Goal: Find specific page/section

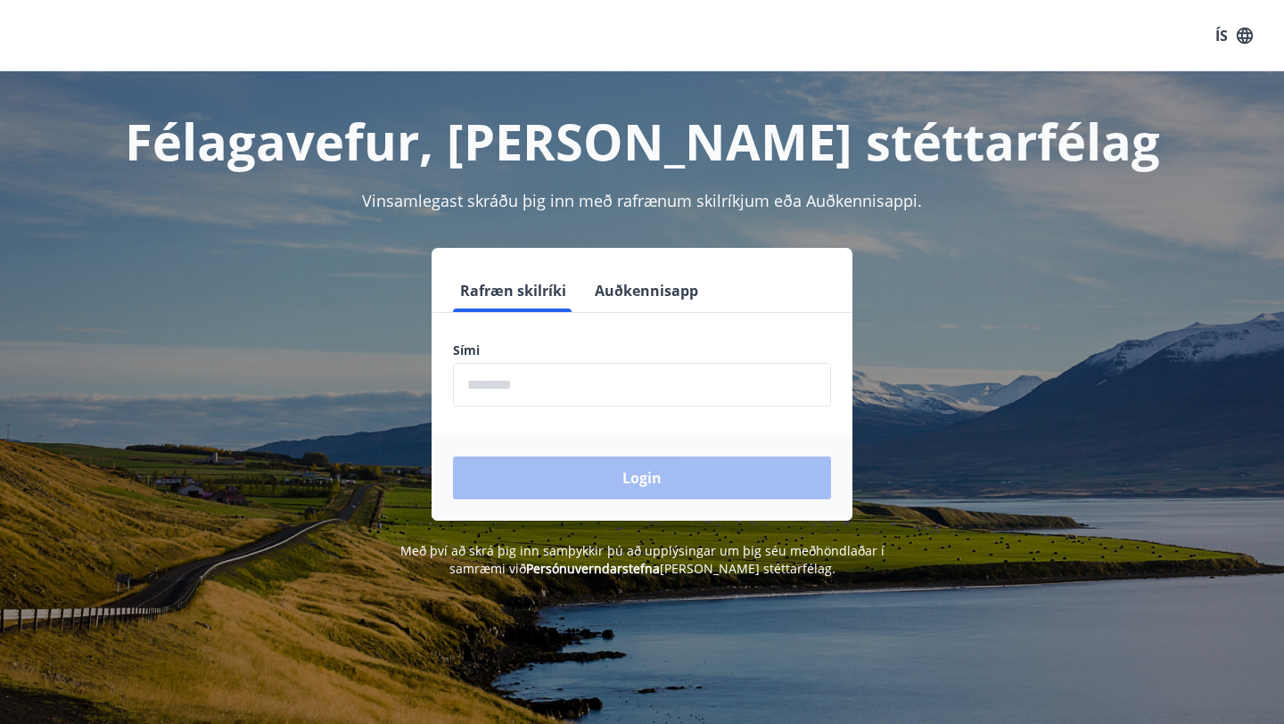
click at [538, 387] on input "phone" at bounding box center [642, 385] width 378 height 44
type input "********"
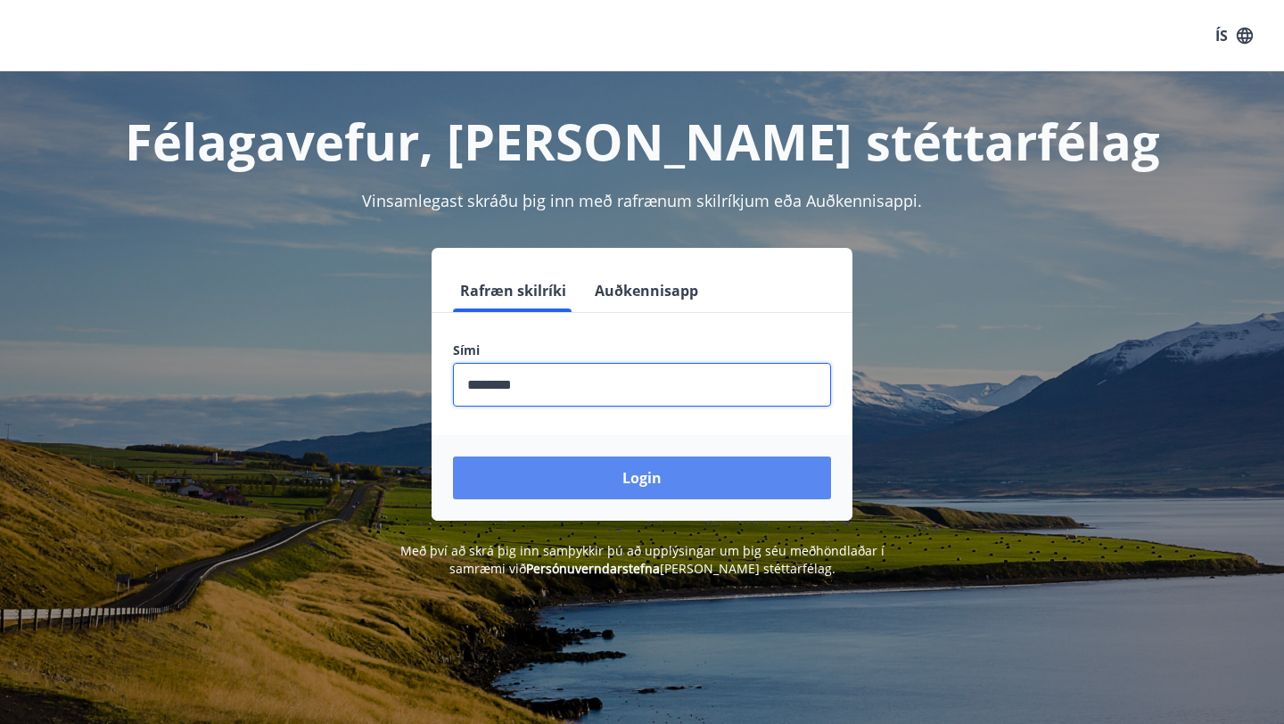
click at [611, 471] on button "Login" at bounding box center [642, 477] width 378 height 43
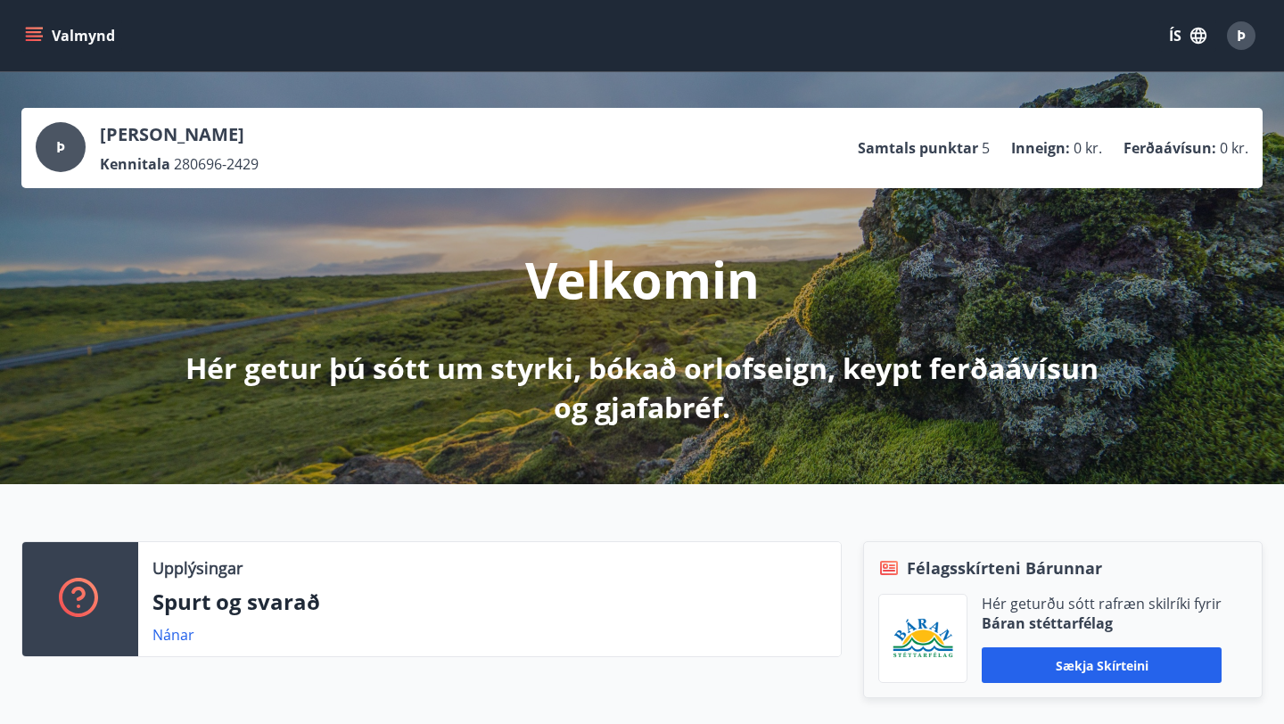
click at [41, 31] on icon "menu" at bounding box center [34, 36] width 18 height 18
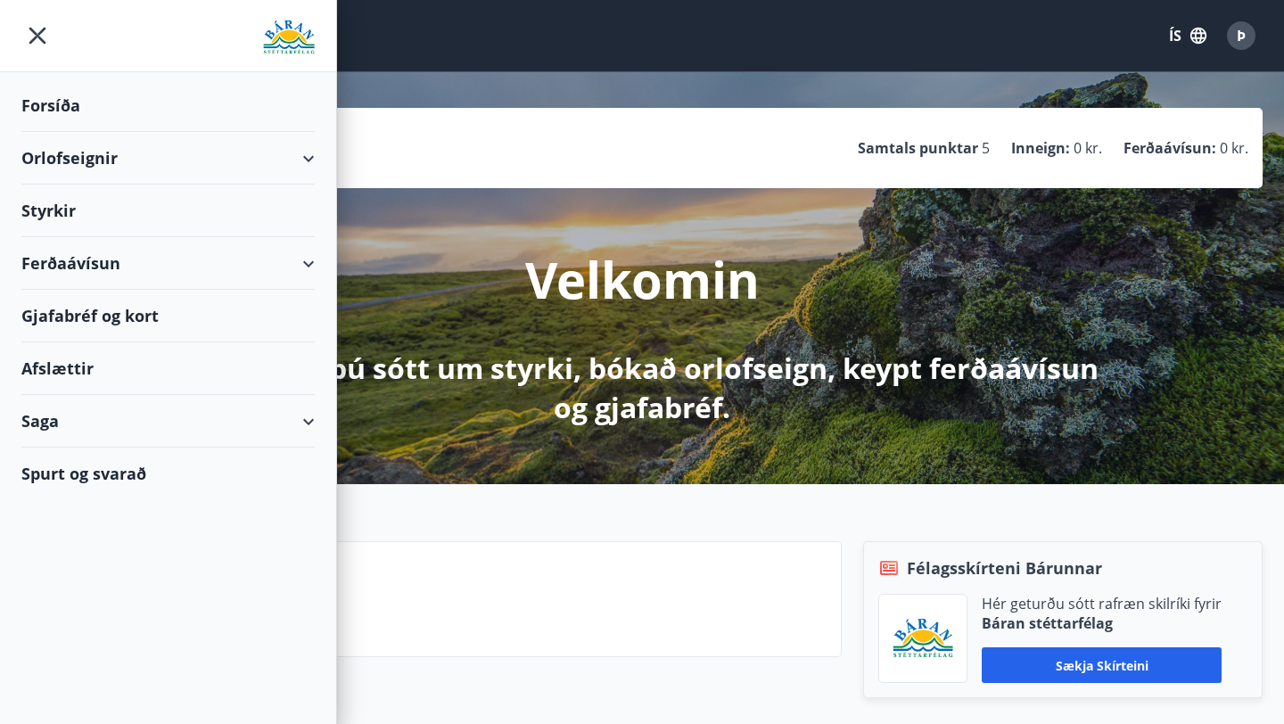
click at [72, 429] on div "Saga" at bounding box center [167, 421] width 293 height 53
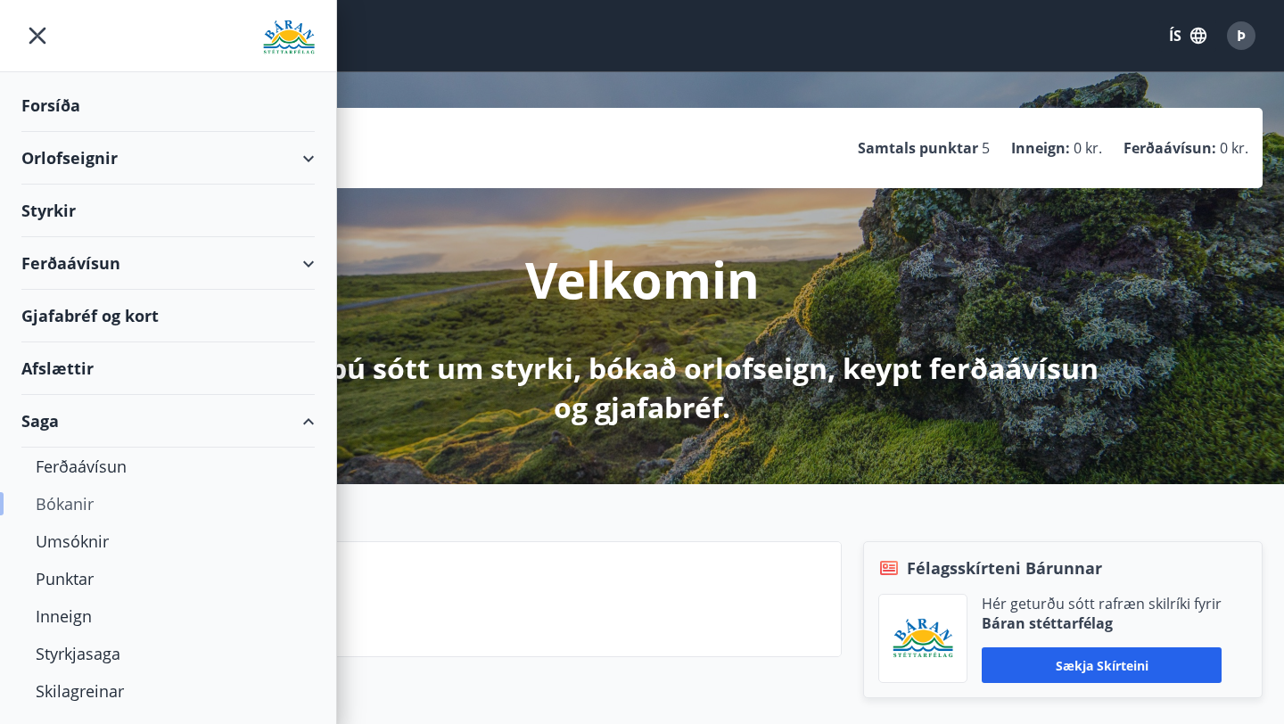
click at [82, 508] on div "Bókanir" at bounding box center [168, 503] width 265 height 37
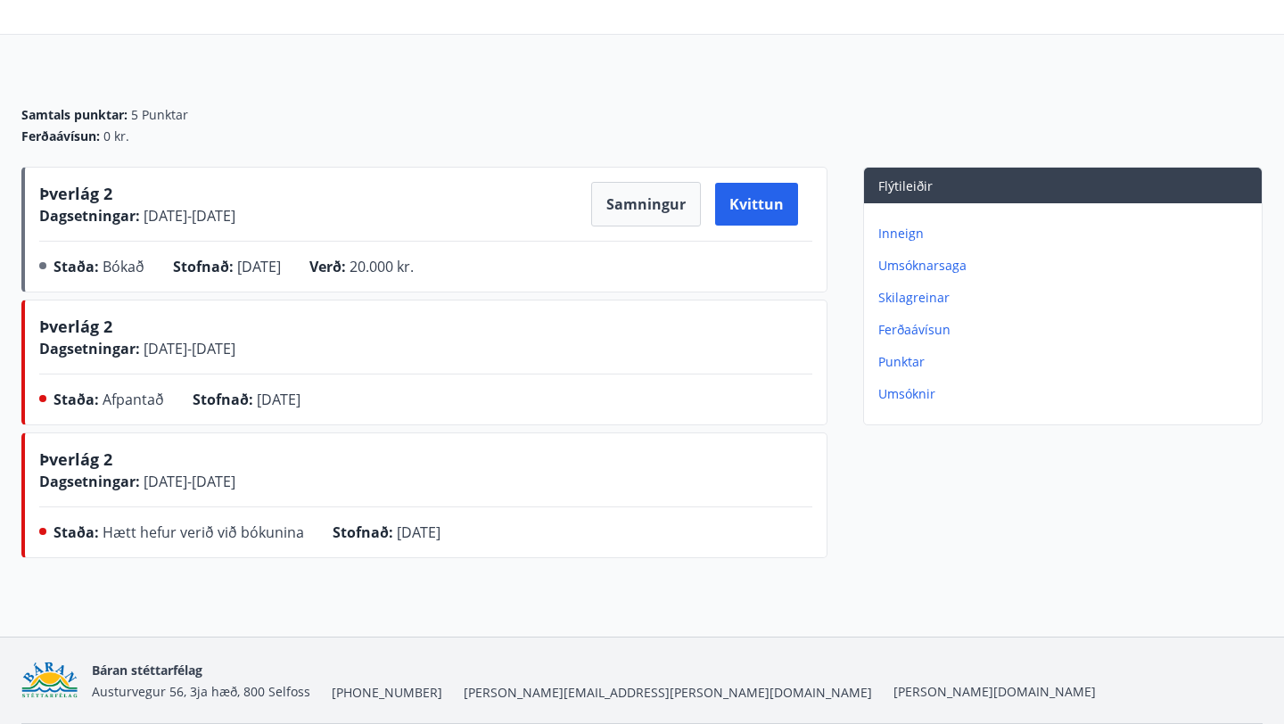
scroll to position [134, 0]
click at [624, 201] on button "Samningur" at bounding box center [646, 205] width 110 height 45
